Goal: Task Accomplishment & Management: Complete application form

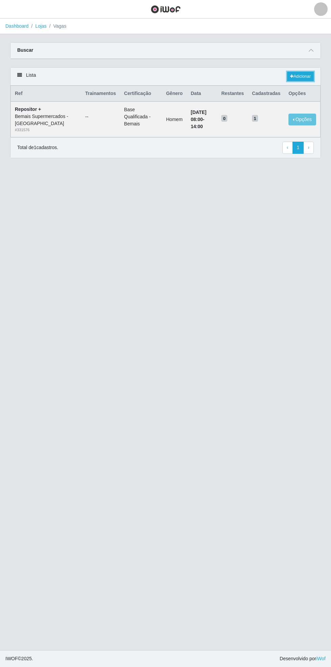
click at [309, 77] on link "Adicionar" at bounding box center [300, 76] width 27 height 9
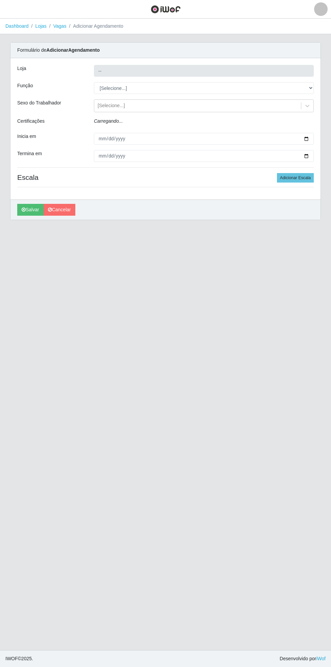
type input "Bemais Supermercados - [GEOGRAPHIC_DATA]"
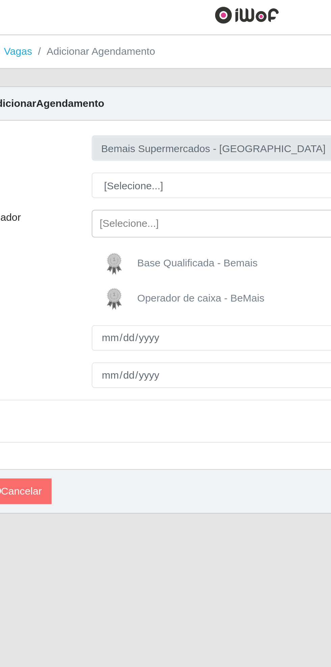
click at [62, 16] on header "Perfil Alterar Senha Sair" at bounding box center [165, 9] width 331 height 19
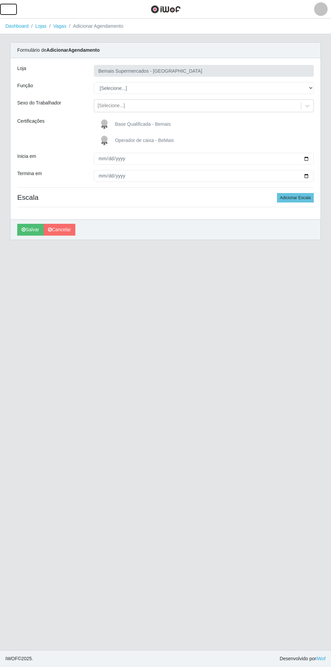
click at [14, 9] on button "button" at bounding box center [8, 9] width 17 height 11
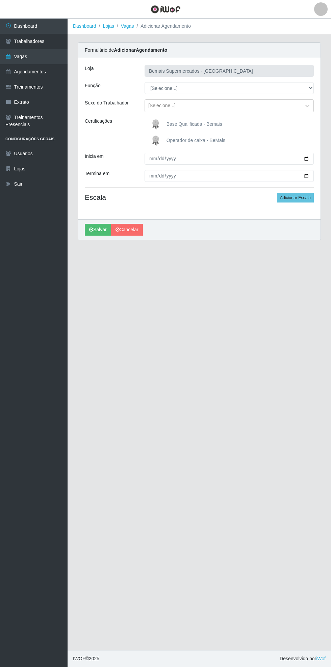
click at [43, 58] on link "Vagas" at bounding box center [34, 56] width 68 height 15
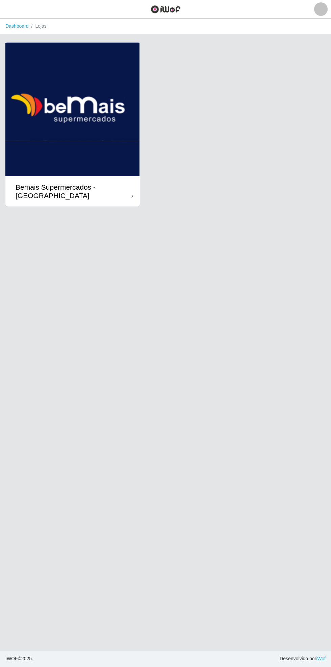
click at [134, 190] on div "Bemais Supermercados - [GEOGRAPHIC_DATA]" at bounding box center [72, 191] width 135 height 30
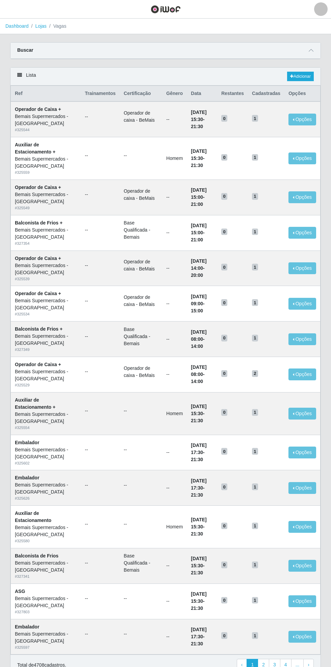
click at [314, 49] on span at bounding box center [311, 51] width 8 height 8
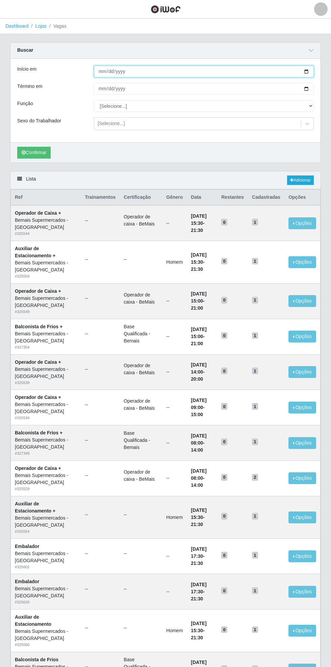
click at [313, 66] on input "Início em" at bounding box center [204, 72] width 220 height 12
type input "[DATE]"
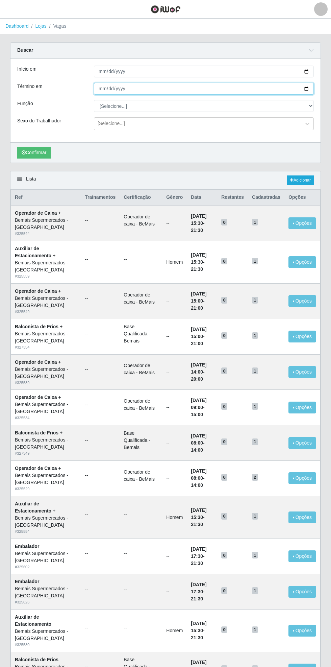
click at [313, 88] on input "Término em" at bounding box center [204, 89] width 220 height 12
type input "[DATE]"
click at [310, 105] on select "[Selecione...] ASG ASG + ASG ++ Auxiliar de Estacionamento Auxiliar de Estacion…" at bounding box center [204, 106] width 220 height 12
click at [313, 101] on select "[Selecione...] ASG ASG + ASG ++ Auxiliar de Estacionamento Auxiliar de Estacion…" at bounding box center [204, 106] width 220 height 12
select select "82"
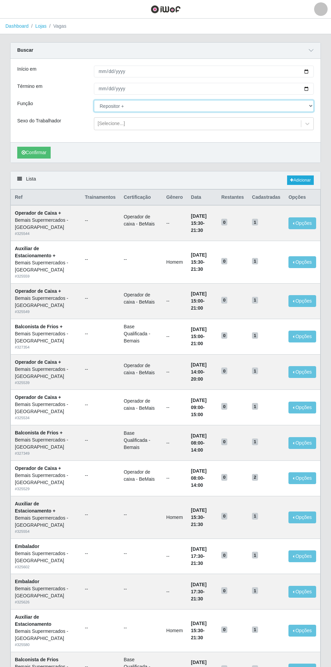
click at [94, 100] on select "[Selecione...] ASG ASG + ASG ++ Auxiliar de Estacionamento Auxiliar de Estacion…" at bounding box center [204, 106] width 220 height 12
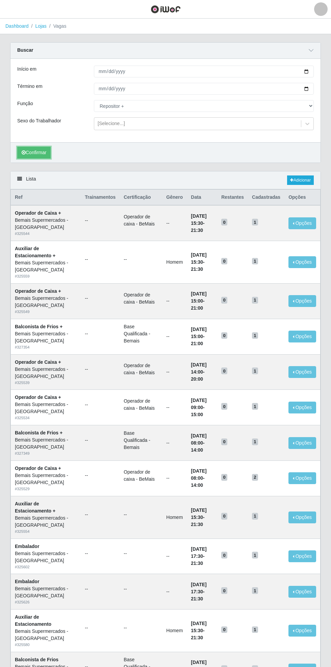
click at [33, 155] on button "Confirmar" at bounding box center [33, 153] width 33 height 12
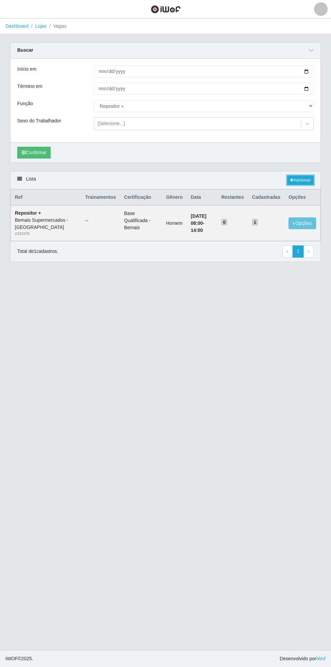
click at [305, 180] on link "Adicionar" at bounding box center [300, 179] width 27 height 9
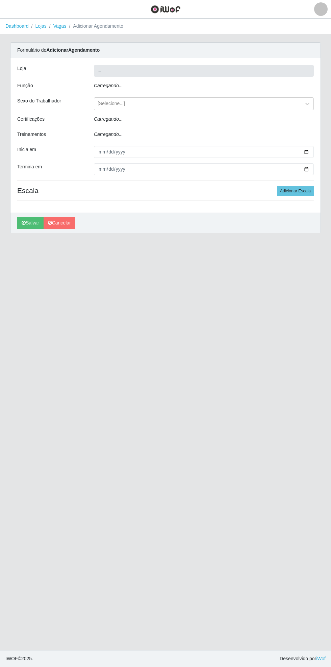
type input "Bemais Supermercados - [GEOGRAPHIC_DATA]"
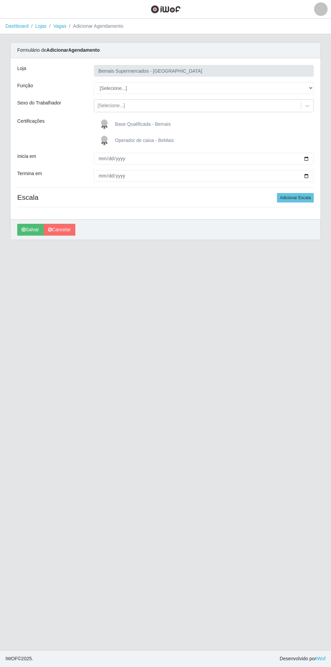
click at [162, 126] on span "Base Qualificada - Bemais" at bounding box center [143, 123] width 56 height 5
click at [0, 0] on input "Base Qualificada - Bemais" at bounding box center [0, 0] width 0 height 0
click at [313, 89] on select "[Selecione...] ASG ASG + ASG ++ Auxiliar de Estacionamento Auxiliar de Estacion…" at bounding box center [204, 88] width 220 height 12
select select "72"
click at [94, 82] on select "[Selecione...] ASG ASG + ASG ++ Auxiliar de Estacionamento Auxiliar de Estacion…" at bounding box center [204, 88] width 220 height 12
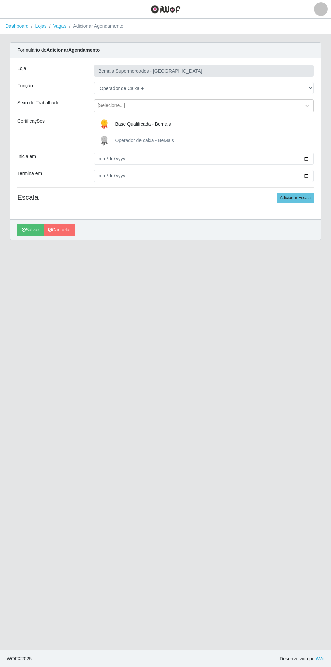
click at [321, 154] on div "Carregando... Formulário de Adicionar Agendamento Loja Bemais Supermercados - C…" at bounding box center [165, 145] width 321 height 206
click at [311, 158] on input "Inicia em" at bounding box center [204, 159] width 220 height 12
type input "[DATE]"
click at [312, 176] on input "Termina em" at bounding box center [204, 176] width 220 height 12
type input "[DATE]"
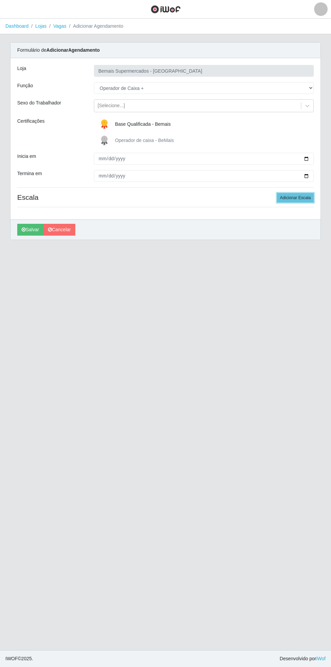
click at [300, 197] on button "Adicionar Escala" at bounding box center [295, 197] width 37 height 9
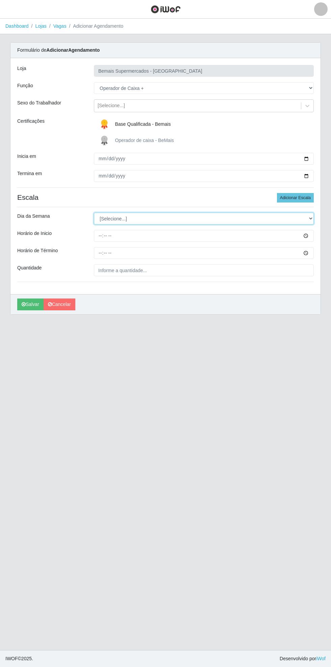
click at [311, 218] on select "[Selecione...] Segunda Terça Quarta Quinta Sexta Sábado Domingo" at bounding box center [204, 219] width 220 height 12
select select "0"
click at [94, 213] on select "[Selecione...] Segunda Terça Quarta Quinta Sexta Sábado Domingo" at bounding box center [204, 219] width 220 height 12
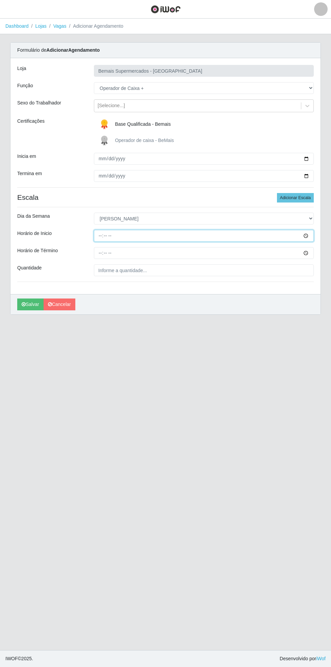
click at [311, 236] on input "Horário de Inicio" at bounding box center [204, 236] width 220 height 12
type input "08:00"
click at [310, 253] on input "Horário de Término" at bounding box center [204, 253] width 220 height 12
type input "14:00"
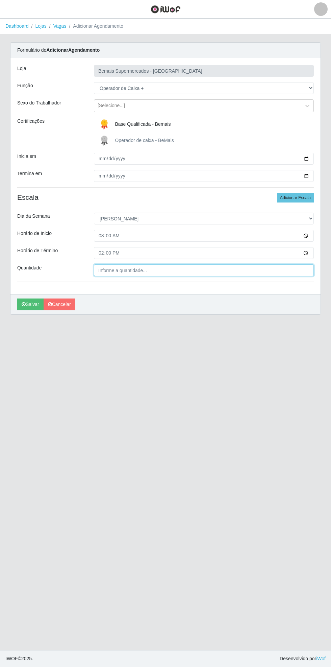
click at [140, 270] on input "Quantidade" at bounding box center [204, 270] width 220 height 12
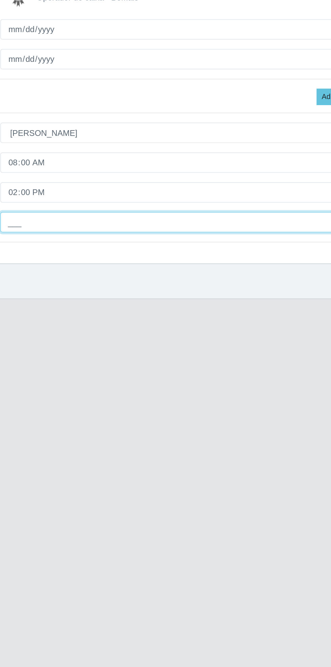
type input "1__"
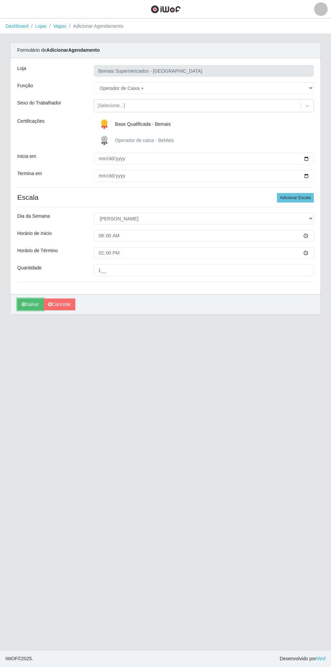
click at [32, 304] on button "Salvar" at bounding box center [30, 304] width 26 height 12
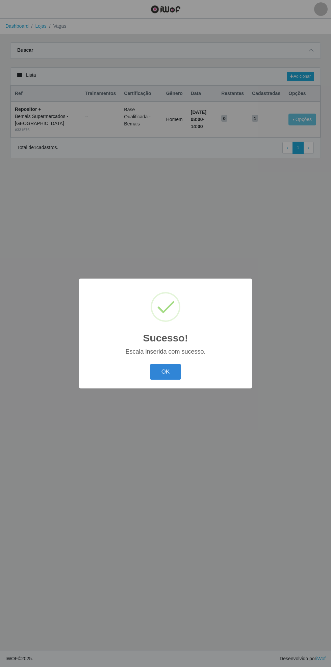
click at [174, 369] on button "OK" at bounding box center [165, 372] width 31 height 16
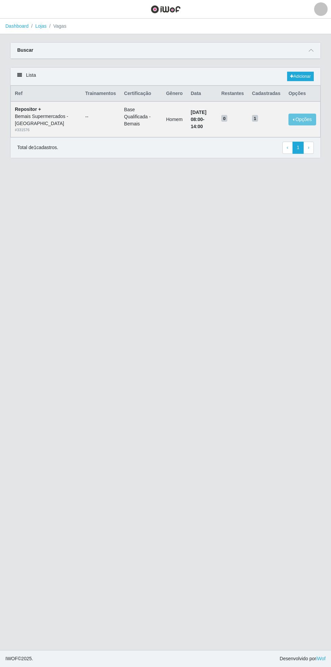
click at [314, 50] on span at bounding box center [311, 51] width 8 height 8
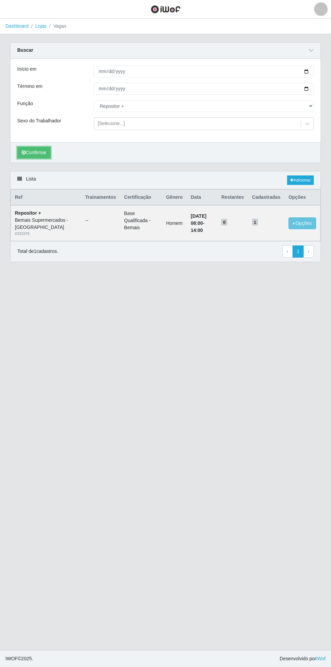
click at [34, 152] on button "Confirmar" at bounding box center [33, 153] width 33 height 12
click at [40, 152] on button "Confirmar" at bounding box center [33, 153] width 33 height 12
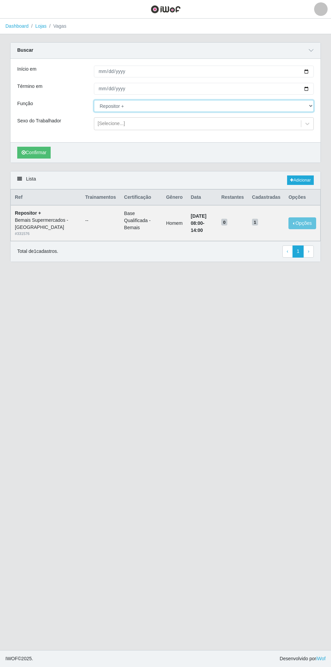
click at [313, 105] on select "[Selecione...] ASG ASG + ASG ++ Auxiliar de Estacionamento Auxiliar de Estacion…" at bounding box center [204, 106] width 220 height 12
click at [94, 100] on select "[Selecione...] ASG ASG + ASG ++ Auxiliar de Estacionamento Auxiliar de Estacion…" at bounding box center [204, 106] width 220 height 12
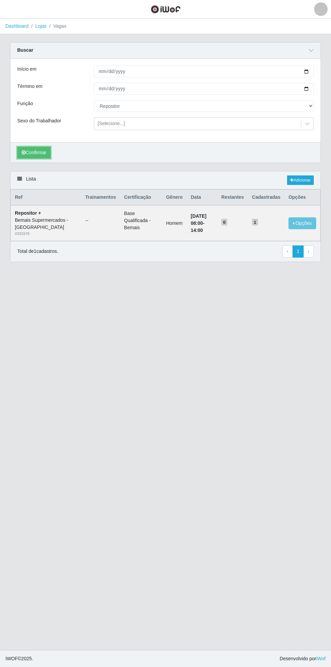
click at [37, 152] on button "Confirmar" at bounding box center [33, 153] width 33 height 12
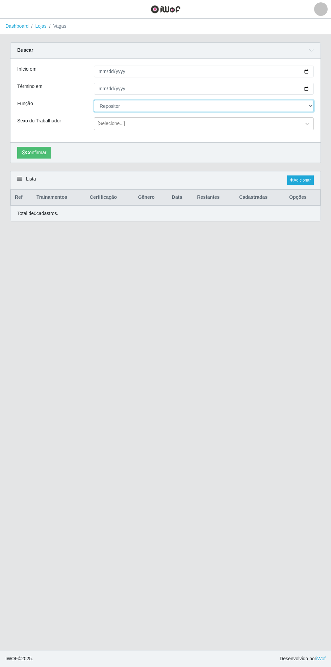
click at [312, 105] on select "[Selecione...] ASG ASG + ASG ++ Auxiliar de Estacionamento Auxiliar de Estacion…" at bounding box center [204, 106] width 220 height 12
click at [94, 100] on select "[Selecione...] ASG ASG + ASG ++ Auxiliar de Estacionamento Auxiliar de Estacion…" at bounding box center [204, 106] width 220 height 12
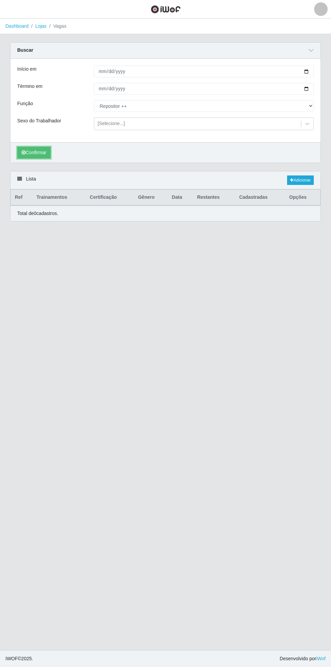
click at [32, 152] on button "Confirmar" at bounding box center [33, 153] width 33 height 12
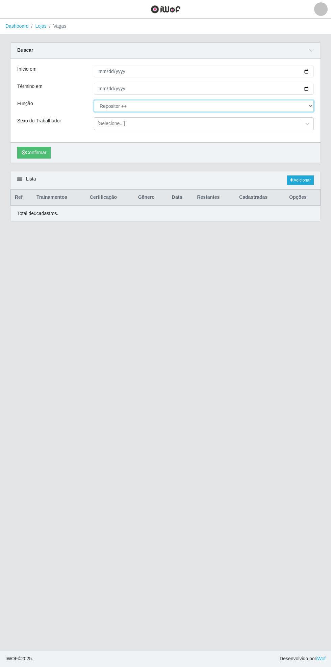
click at [312, 105] on select "[Selecione...] ASG ASG + ASG ++ Auxiliar de Estacionamento Auxiliar de Estacion…" at bounding box center [204, 106] width 220 height 12
click at [94, 100] on select "[Selecione...] ASG ASG + ASG ++ Auxiliar de Estacionamento Auxiliar de Estacion…" at bounding box center [204, 106] width 220 height 12
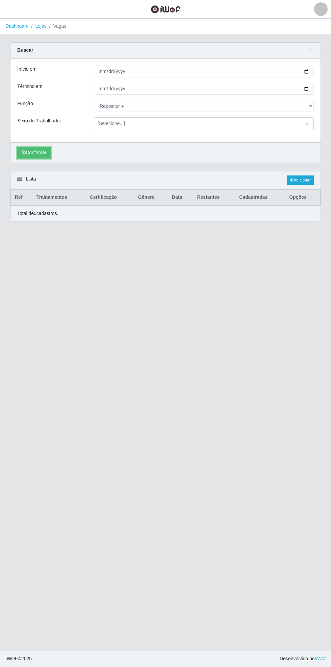
click at [34, 152] on button "Confirmar" at bounding box center [33, 153] width 33 height 12
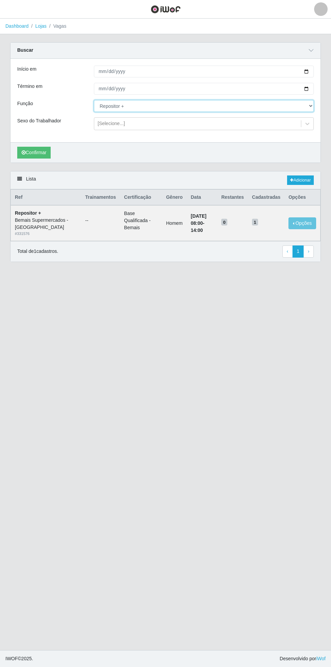
click at [310, 105] on select "[Selecione...] ASG ASG + ASG ++ Auxiliar de Estacionamento Auxiliar de Estacion…" at bounding box center [204, 106] width 220 height 12
click at [94, 100] on select "[Selecione...] ASG ASG + ASG ++ Auxiliar de Estacionamento Auxiliar de Estacion…" at bounding box center [204, 106] width 220 height 12
click at [40, 153] on button "Confirmar" at bounding box center [33, 153] width 33 height 12
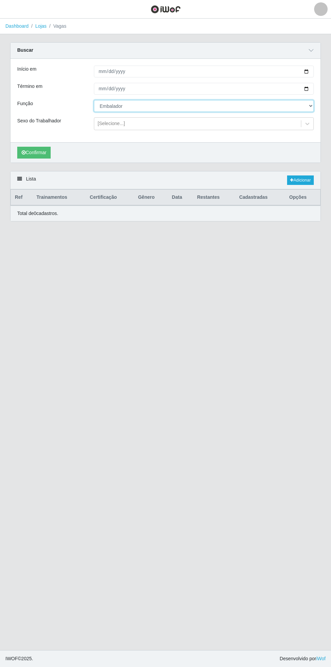
click at [312, 107] on select "[Selecione...] ASG ASG + ASG ++ Auxiliar de Estacionamento Auxiliar de Estacion…" at bounding box center [204, 106] width 220 height 12
click at [94, 100] on select "[Selecione...] ASG ASG + ASG ++ Auxiliar de Estacionamento Auxiliar de Estacion…" at bounding box center [204, 106] width 220 height 12
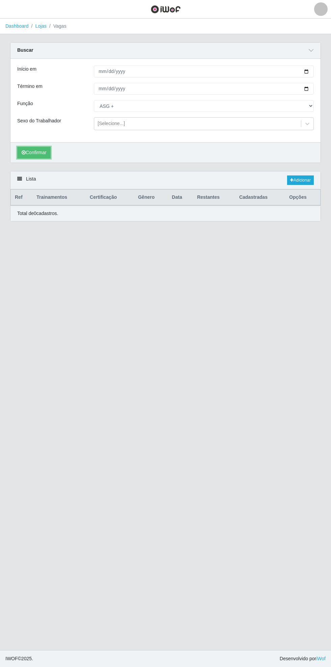
click at [33, 152] on button "Confirmar" at bounding box center [33, 153] width 33 height 12
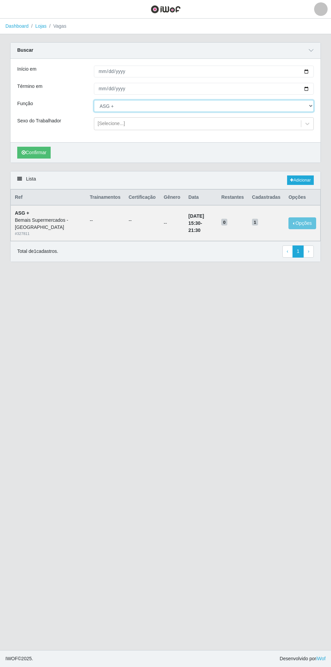
click at [313, 105] on select "[Selecione...] ASG ASG + ASG ++ Auxiliar de Estacionamento Auxiliar de Estacion…" at bounding box center [204, 106] width 220 height 12
click at [94, 100] on select "[Selecione...] ASG ASG + ASG ++ Auxiliar de Estacionamento Auxiliar de Estacion…" at bounding box center [204, 106] width 220 height 12
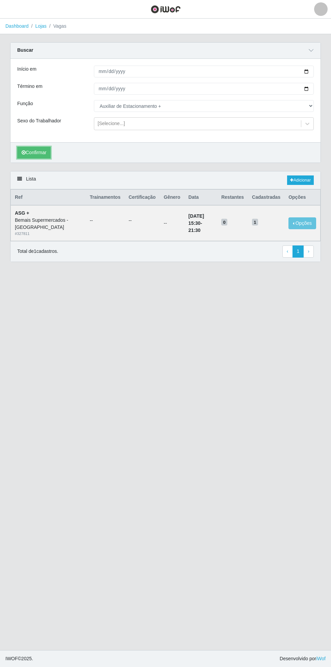
click at [39, 152] on button "Confirmar" at bounding box center [33, 153] width 33 height 12
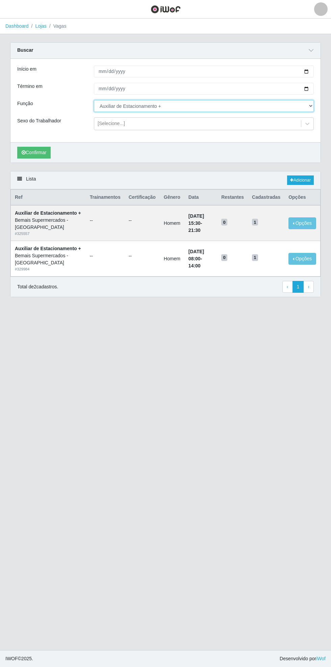
click at [311, 105] on select "[Selecione...] ASG ASG + ASG ++ Auxiliar de Estacionamento Auxiliar de Estacion…" at bounding box center [204, 106] width 220 height 12
select select "124"
click at [94, 100] on select "[Selecione...] ASG ASG + ASG ++ Auxiliar de Estacionamento Auxiliar de Estacion…" at bounding box center [204, 106] width 220 height 12
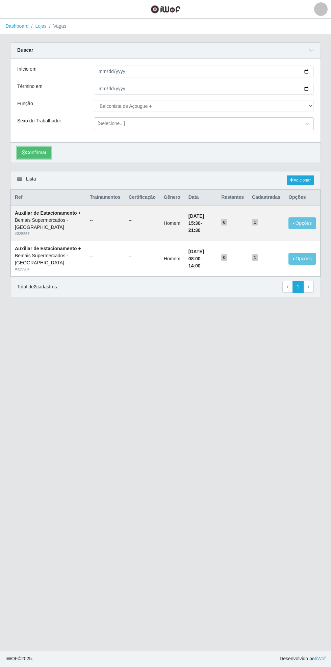
click at [35, 152] on button "Confirmar" at bounding box center [33, 153] width 33 height 12
click at [305, 257] on button "Opções" at bounding box center [303, 259] width 28 height 12
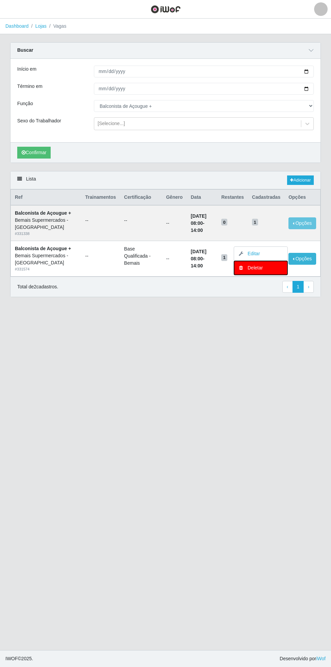
click at [261, 269] on div "Deletar" at bounding box center [261, 267] width 40 height 7
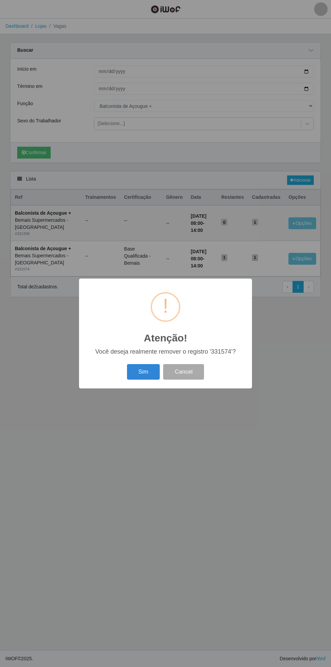
click at [139, 379] on button "Sim" at bounding box center [143, 372] width 33 height 16
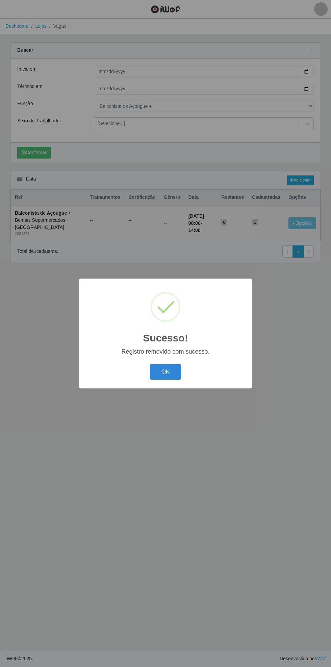
click at [169, 374] on button "OK" at bounding box center [165, 372] width 31 height 16
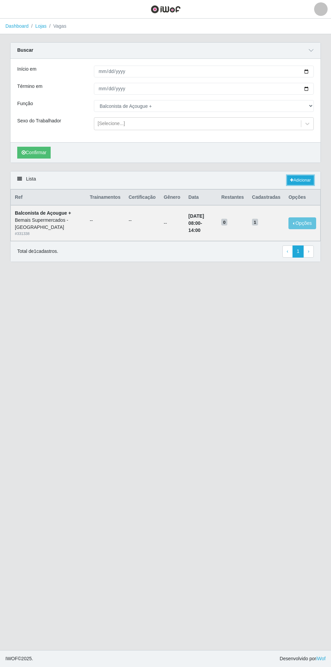
click at [306, 175] on link "Adicionar" at bounding box center [300, 179] width 27 height 9
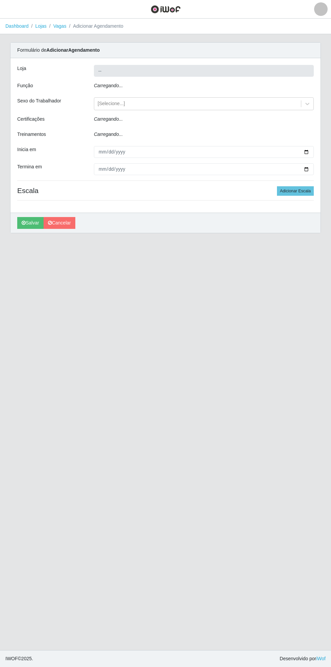
type input "Bemais Supermercados - [GEOGRAPHIC_DATA]"
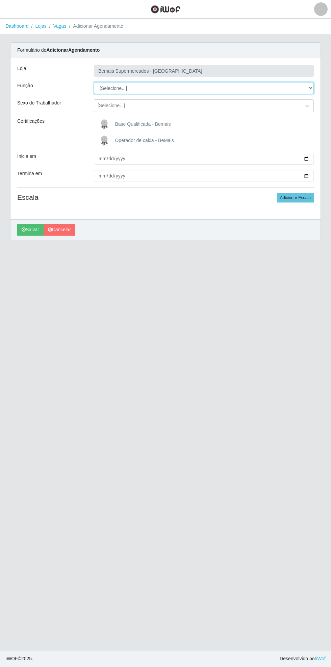
click at [313, 86] on select "[Selecione...] ASG ASG + ASG ++ Auxiliar de Estacionamento Auxiliar de Estacion…" at bounding box center [204, 88] width 220 height 12
select select "82"
click at [94, 82] on select "[Selecione...] ASG ASG + ASG ++ Auxiliar de Estacionamento Auxiliar de Estacion…" at bounding box center [204, 88] width 220 height 12
click at [145, 124] on span "Base Qualificada - Bemais" at bounding box center [143, 123] width 56 height 5
click at [0, 0] on input "Base Qualificada - Bemais" at bounding box center [0, 0] width 0 height 0
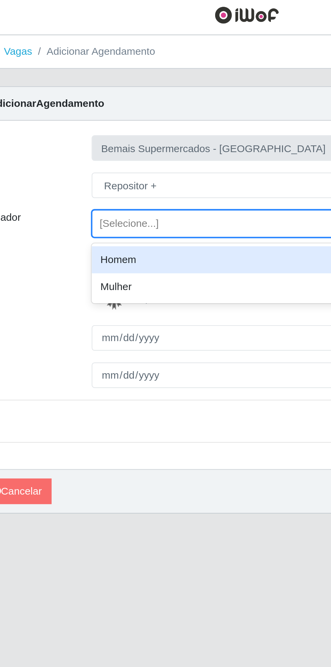
click at [126, 122] on div "Homem" at bounding box center [204, 122] width 220 height 13
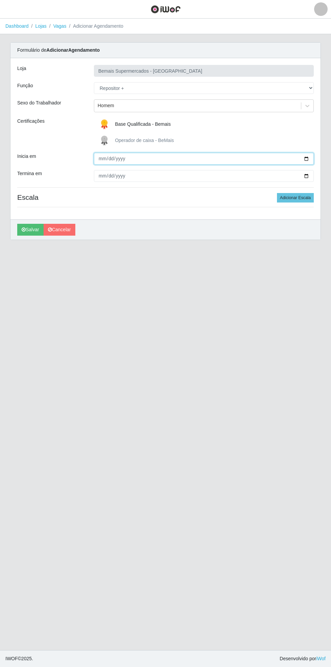
click at [312, 158] on input "Inicia em" at bounding box center [204, 159] width 220 height 12
type input "[DATE]"
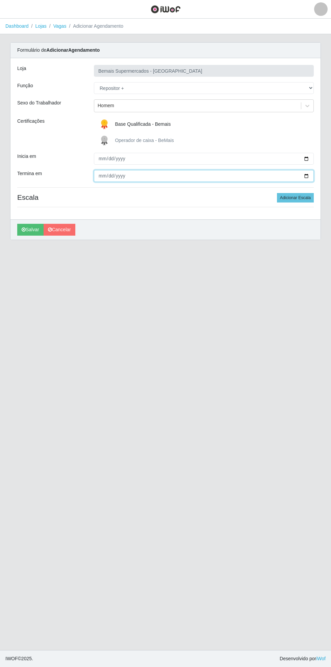
click at [313, 176] on input "Termina em" at bounding box center [204, 176] width 220 height 12
type input "[DATE]"
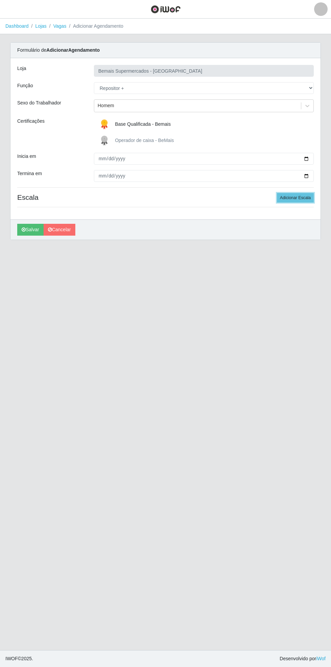
click at [300, 197] on button "Adicionar Escala" at bounding box center [295, 197] width 37 height 9
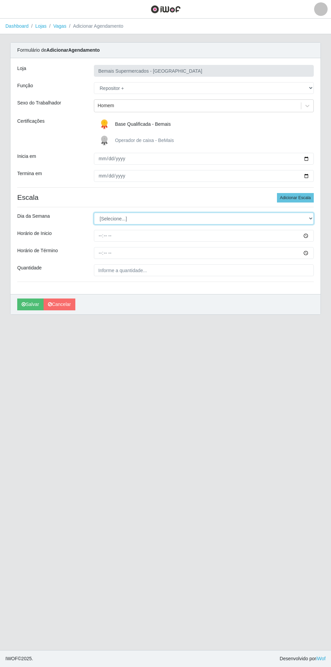
click at [311, 220] on select "[Selecione...] Segunda Terça Quarta Quinta Sexta Sábado Domingo" at bounding box center [204, 219] width 220 height 12
select select "0"
click at [94, 213] on select "[Selecione...] Segunda Terça Quarta Quinta Sexta Sábado Domingo" at bounding box center [204, 219] width 220 height 12
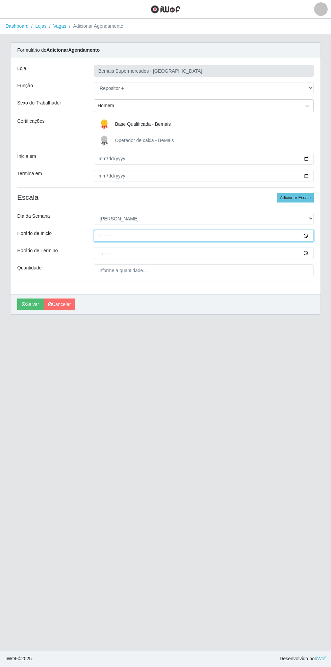
click at [314, 232] on input "Horário de Inicio" at bounding box center [204, 236] width 220 height 12
type input "08:00"
click at [310, 254] on input "Horário de Término" at bounding box center [204, 253] width 220 height 12
type input "14:00"
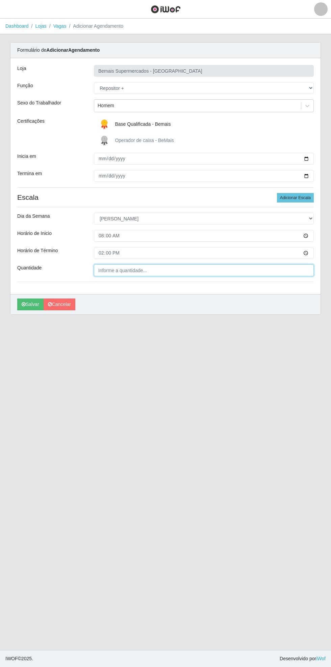
click at [145, 270] on input "Quantidade" at bounding box center [204, 270] width 220 height 12
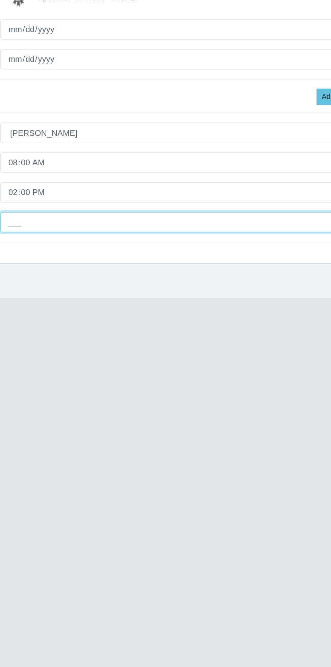
type input "1__"
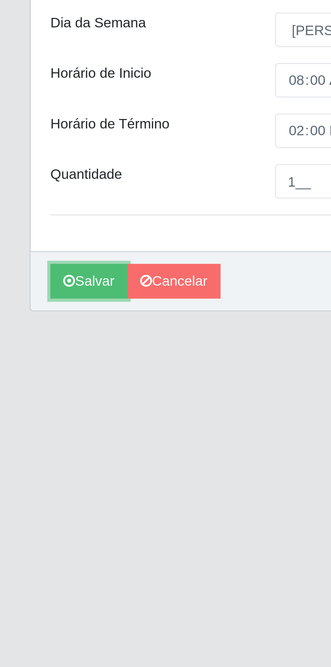
click at [31, 304] on button "Salvar" at bounding box center [30, 304] width 26 height 12
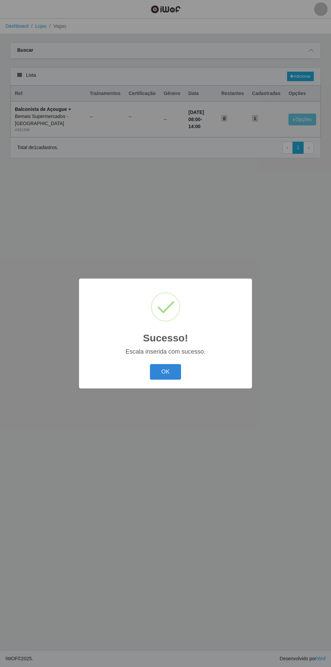
click at [166, 373] on button "OK" at bounding box center [165, 372] width 31 height 16
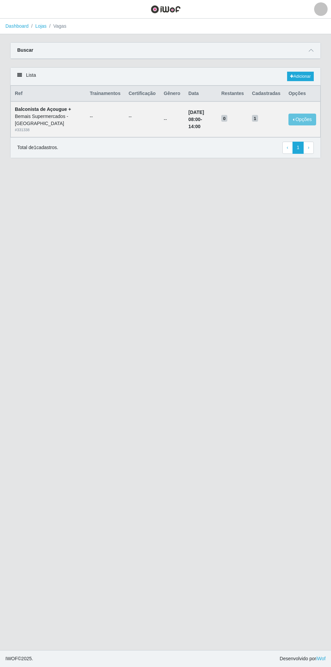
click at [311, 50] on icon at bounding box center [311, 50] width 5 height 5
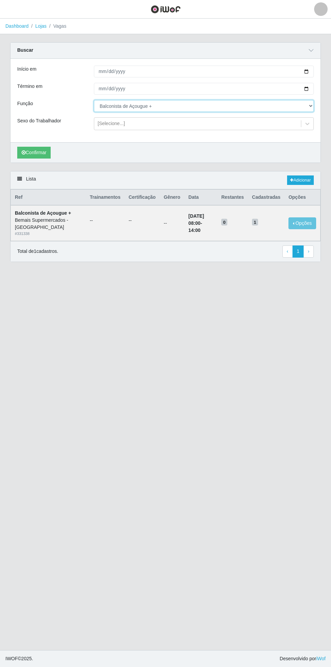
click at [311, 105] on select "[Selecione...] ASG ASG + ASG ++ Auxiliar de Estacionamento Auxiliar de Estacion…" at bounding box center [204, 106] width 220 height 12
select select "82"
click at [94, 100] on select "[Selecione...] ASG ASG + ASG ++ Auxiliar de Estacionamento Auxiliar de Estacion…" at bounding box center [204, 106] width 220 height 12
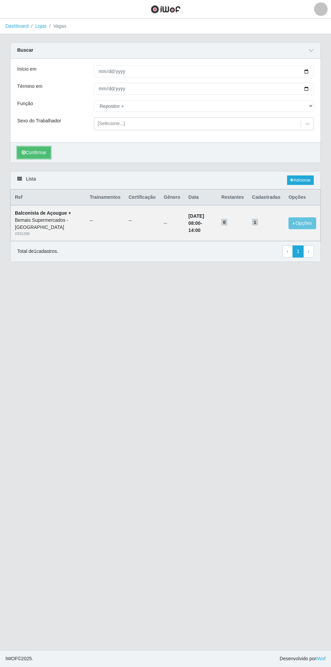
click at [42, 151] on button "Confirmar" at bounding box center [33, 153] width 33 height 12
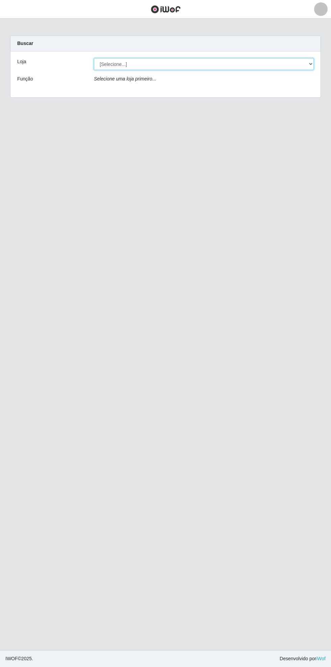
click at [311, 66] on select "[Selecione...] Bemais Supermercados - [GEOGRAPHIC_DATA]" at bounding box center [204, 64] width 220 height 12
select select "250"
click at [94, 58] on select "[Selecione...] Bemais Supermercados - [GEOGRAPHIC_DATA]" at bounding box center [204, 64] width 220 height 12
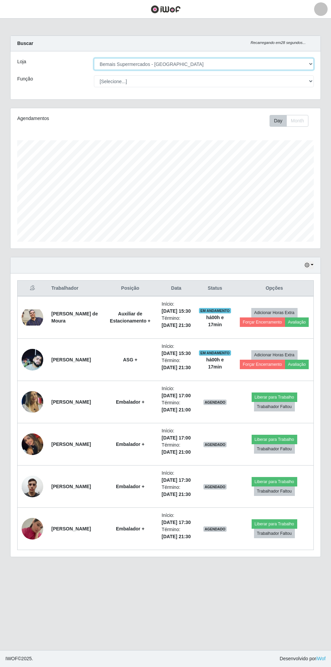
scroll to position [140, 310]
click at [94, 423] on td "Antonia Andreia Paulino Monteiro" at bounding box center [74, 402] width 55 height 42
click at [14, 11] on button "button" at bounding box center [8, 9] width 17 height 11
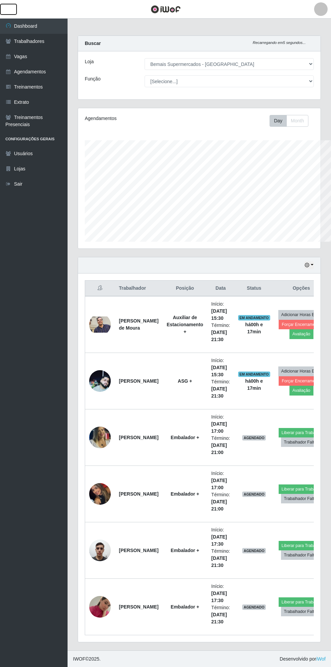
scroll to position [337859, 337756]
click at [21, 56] on link "Vagas" at bounding box center [34, 56] width 68 height 15
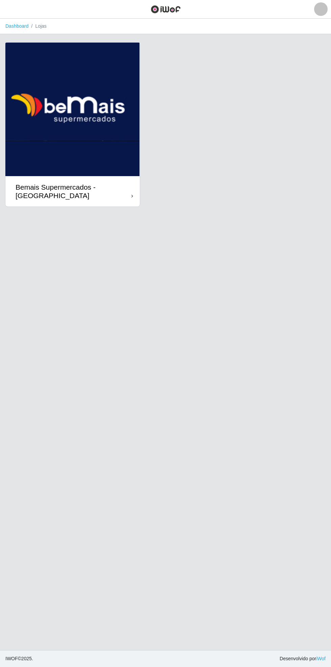
click at [130, 194] on div "Bemais Supermercados - [GEOGRAPHIC_DATA]" at bounding box center [74, 191] width 116 height 17
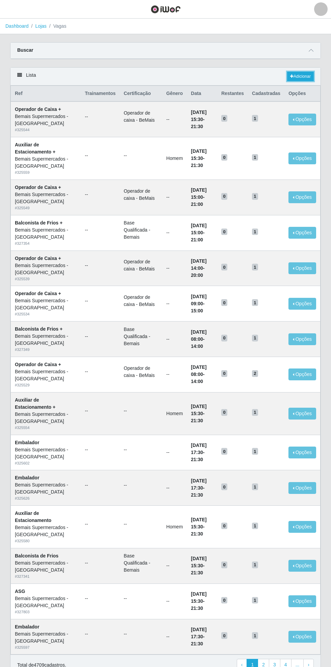
click at [303, 74] on link "Adicionar" at bounding box center [300, 76] width 27 height 9
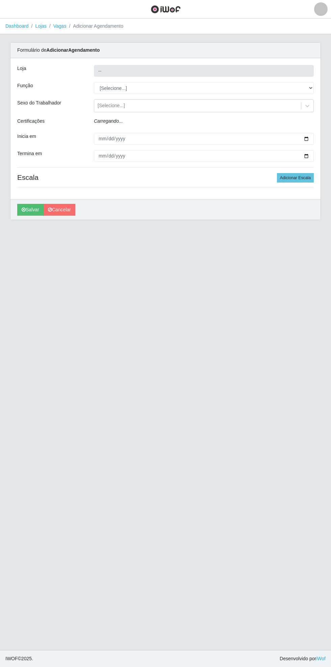
type input "Bemais Supermercados - [GEOGRAPHIC_DATA]"
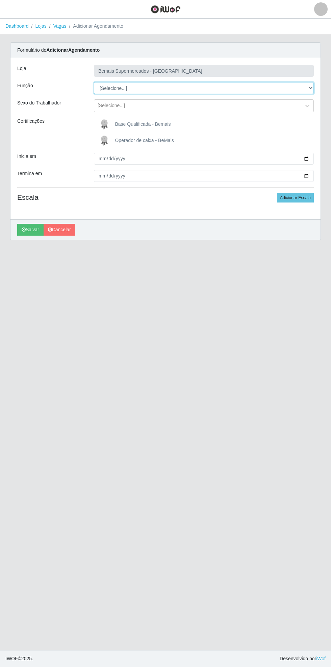
click at [309, 89] on select "[Selecione...] ASG ASG + ASG ++ Auxiliar de Estacionamento Auxiliar de Estacion…" at bounding box center [204, 88] width 220 height 12
select select "124"
click at [94, 82] on select "[Selecione...] ASG ASG + ASG ++ Auxiliar de Estacionamento Auxiliar de Estacion…" at bounding box center [204, 88] width 220 height 12
click at [155, 125] on span "Base Qualificada - Bemais" at bounding box center [143, 123] width 56 height 5
click at [0, 0] on input "Base Qualificada - Bemais" at bounding box center [0, 0] width 0 height 0
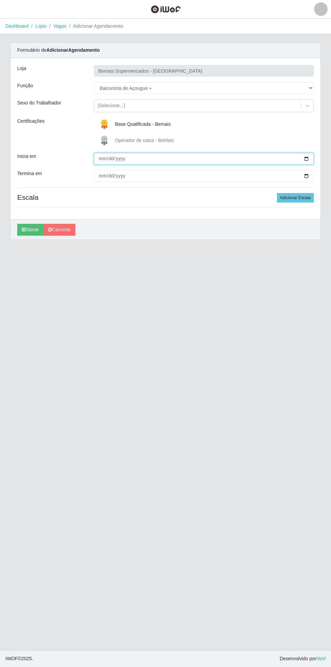
click at [311, 158] on input "Inicia em" at bounding box center [204, 159] width 220 height 12
type input "[DATE]"
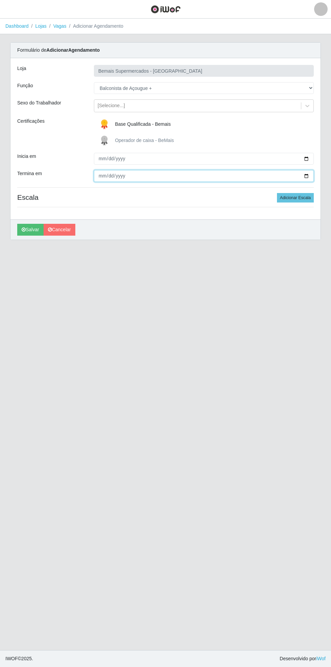
click at [310, 176] on input "Termina em" at bounding box center [204, 176] width 220 height 12
type input "[DATE]"
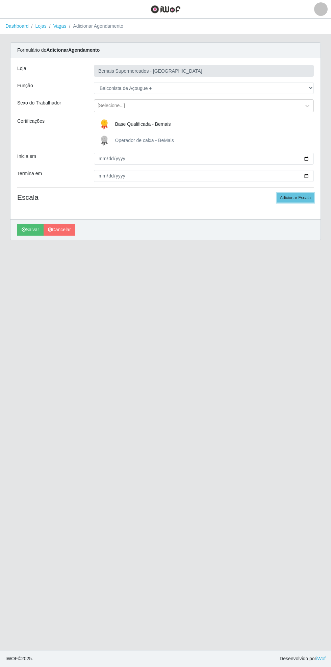
click at [302, 197] on button "Adicionar Escala" at bounding box center [295, 197] width 37 height 9
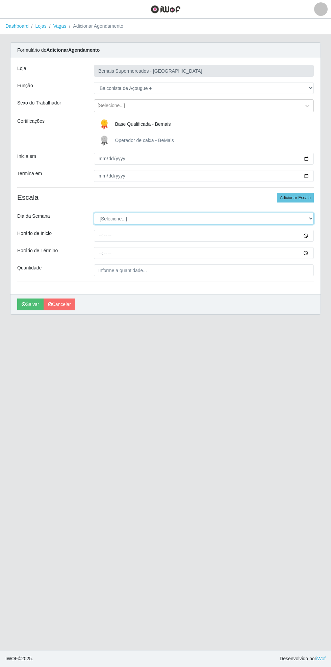
click at [313, 218] on select "[Selecione...] Segunda Terça Quarta Quinta Sexta Sábado Domingo" at bounding box center [204, 219] width 220 height 12
select select "0"
click at [94, 213] on select "[Selecione...] Segunda Terça Quarta Quinta Sexta Sábado Domingo" at bounding box center [204, 219] width 220 height 12
click at [320, 238] on div "Loja Bemais Supermercados - Cidade Universitária Função [Selecione...] ASG ASG …" at bounding box center [165, 176] width 310 height 236
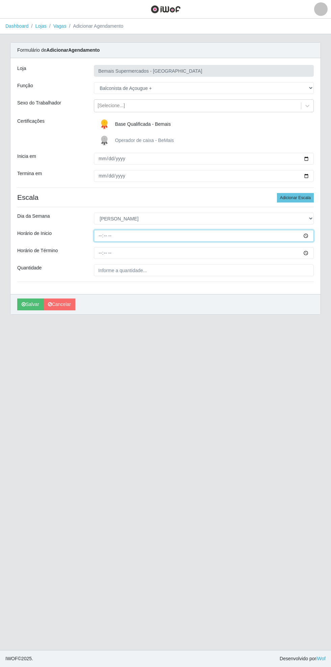
click at [313, 235] on input "Horário de Inicio" at bounding box center [204, 236] width 220 height 12
type input "15:00"
click at [312, 255] on input "Horário de Término" at bounding box center [204, 253] width 220 height 12
type input "21:00"
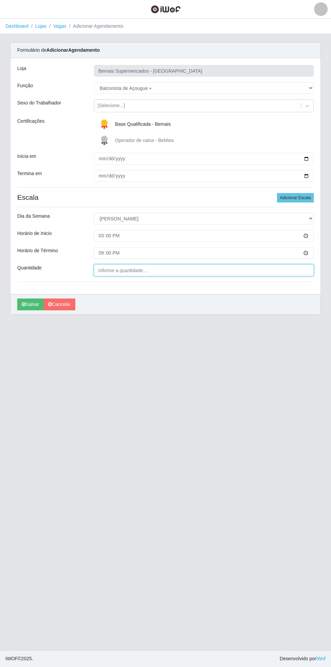
click at [135, 270] on input "Quantidade" at bounding box center [204, 270] width 220 height 12
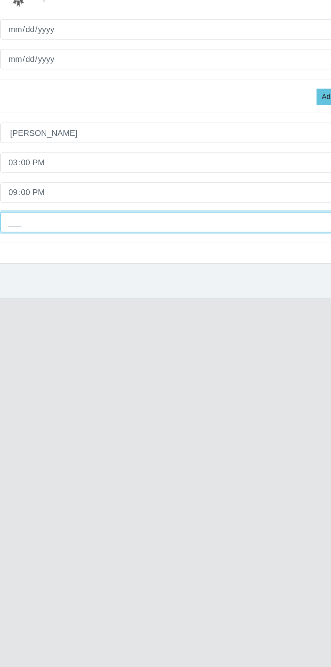
type input "1__"
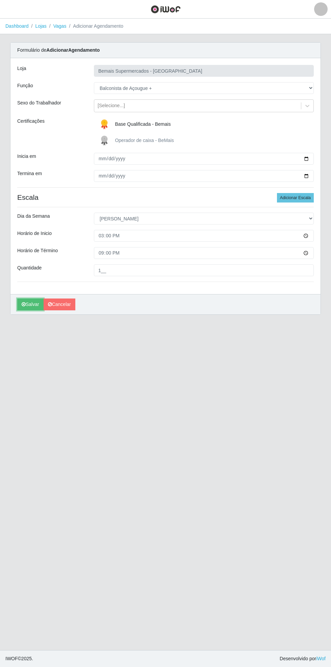
click at [29, 307] on button "Salvar" at bounding box center [30, 304] width 26 height 12
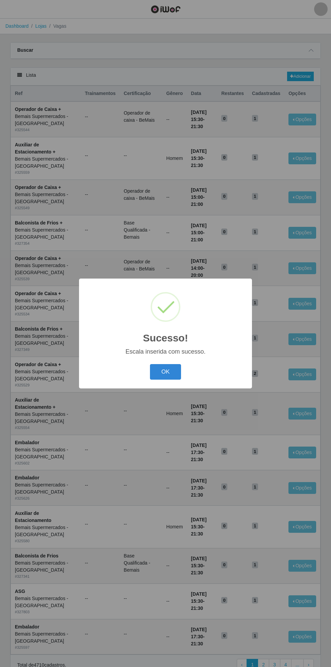
click at [167, 373] on button "OK" at bounding box center [165, 372] width 31 height 16
